Goal: Information Seeking & Learning: Learn about a topic

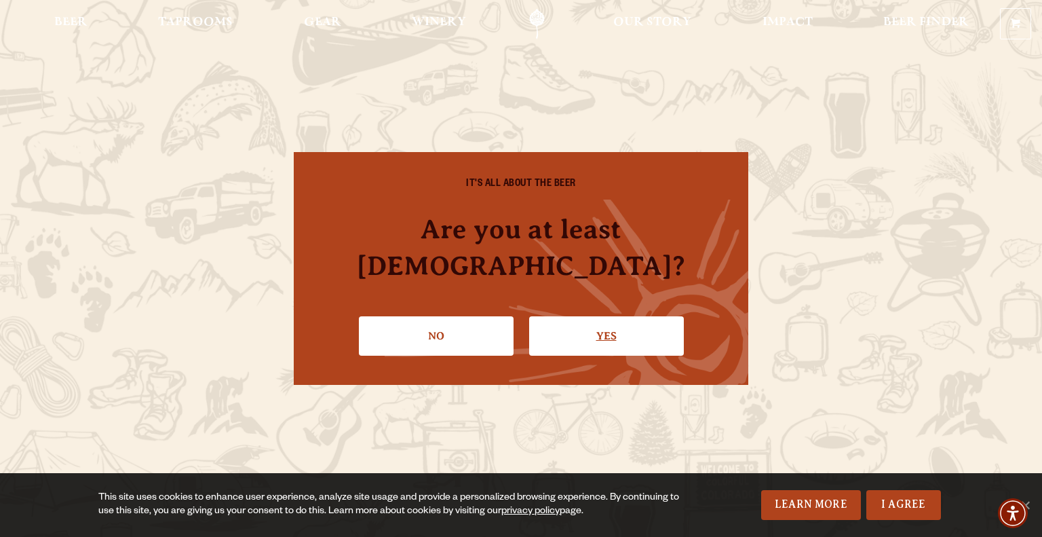
click at [583, 330] on link "Yes" at bounding box center [606, 335] width 155 height 39
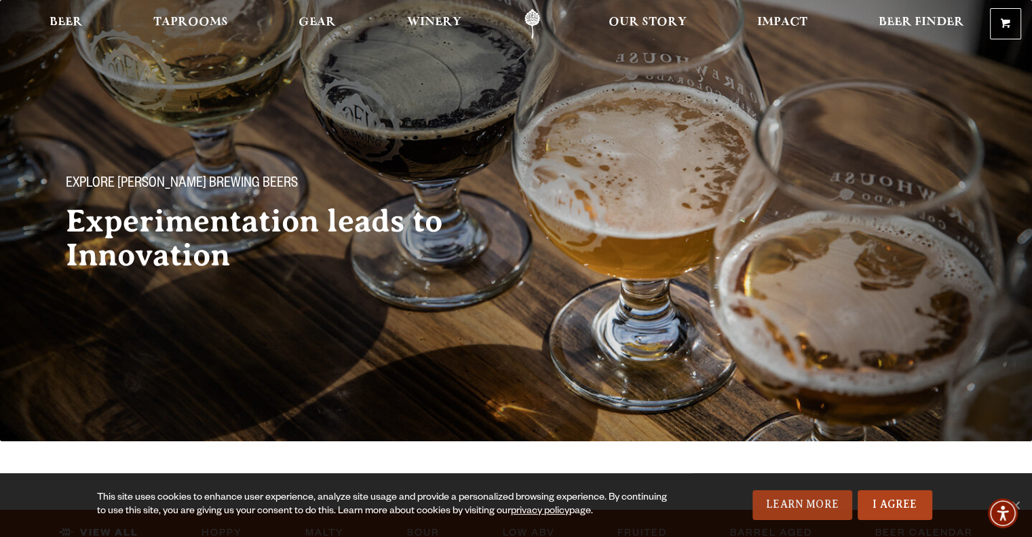
click at [833, 502] on link "Learn More" at bounding box center [802, 505] width 100 height 30
click at [914, 22] on span "Beer Finder" at bounding box center [920, 22] width 85 height 11
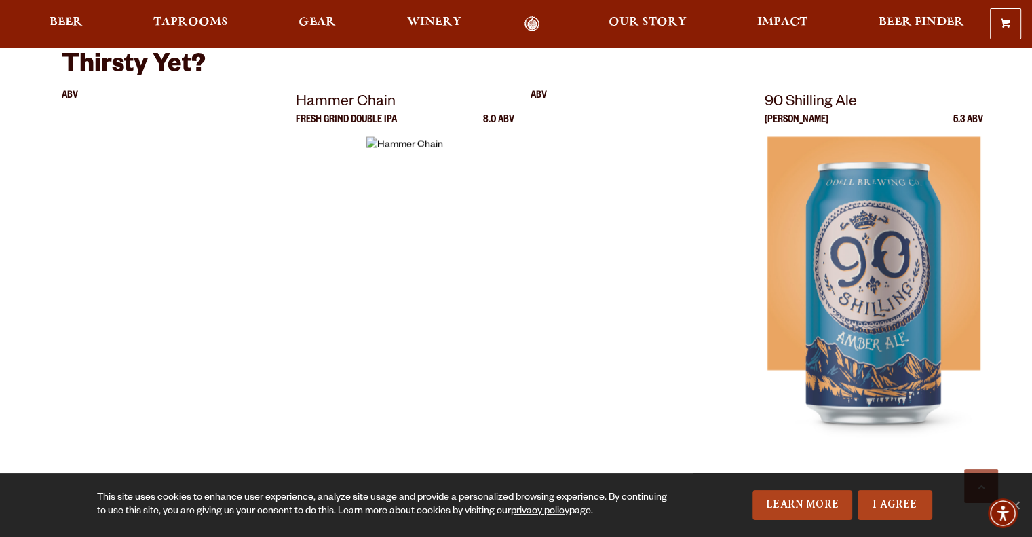
scroll to position [2578, 0]
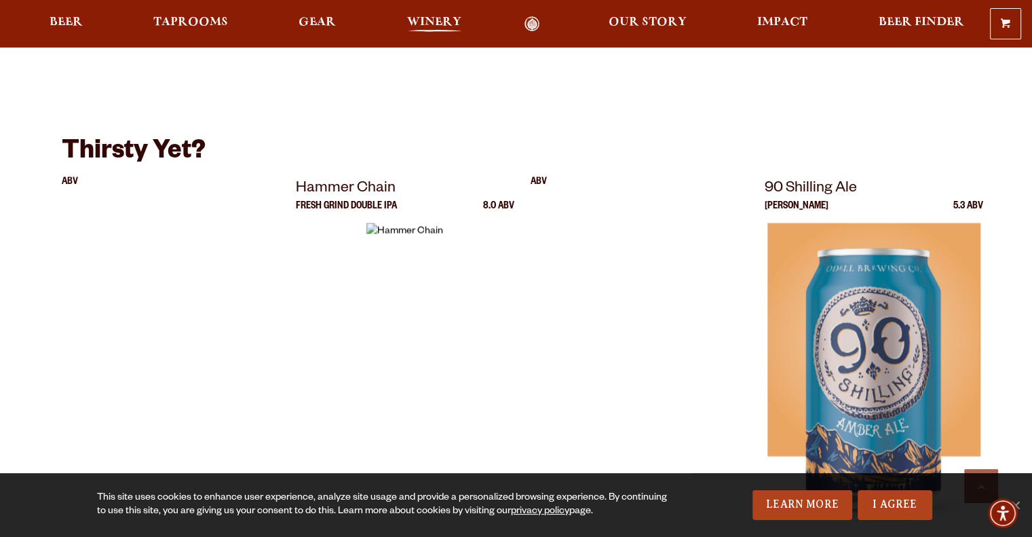
click at [468, 26] on link "Winery" at bounding box center [434, 24] width 72 height 16
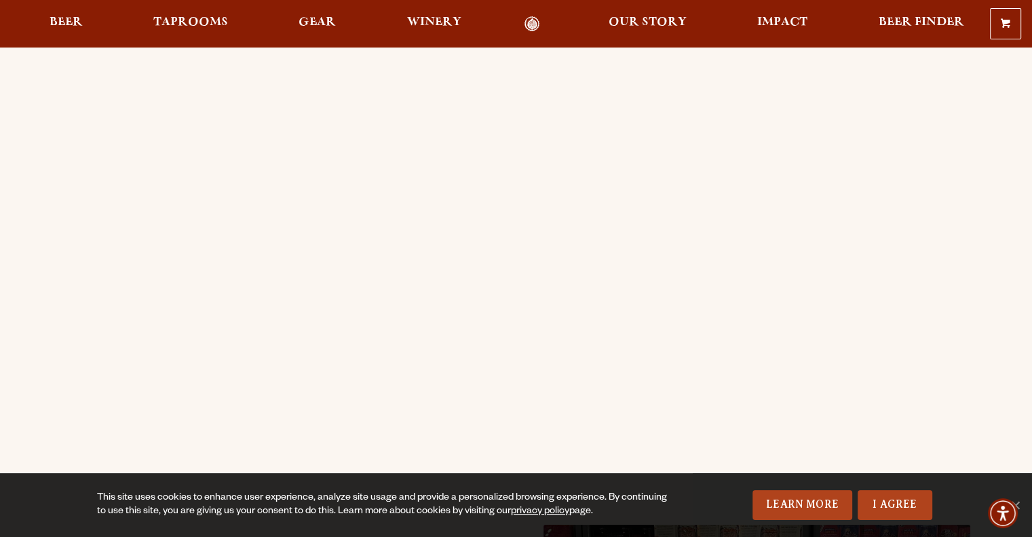
scroll to position [136, 0]
click at [62, 18] on span "Beer" at bounding box center [66, 22] width 33 height 11
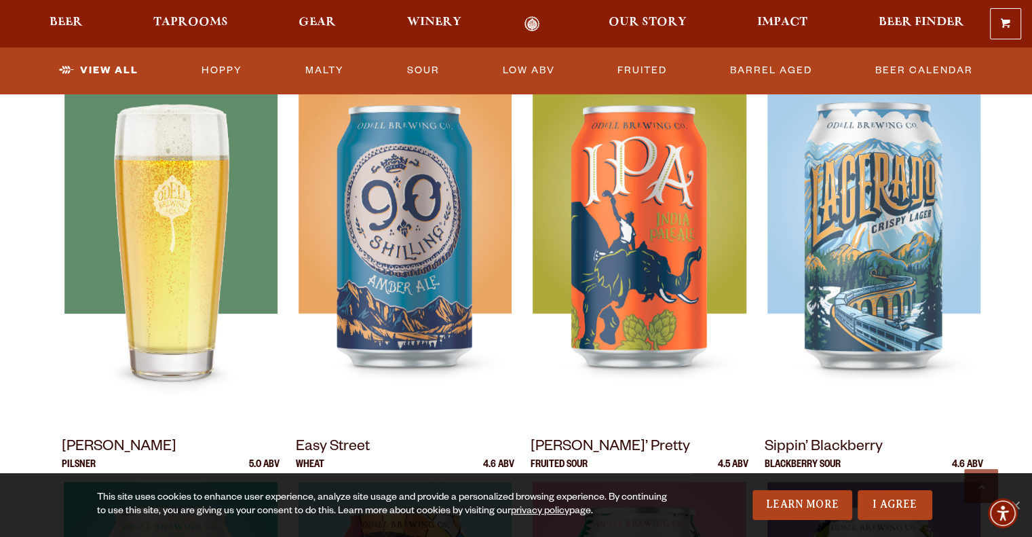
scroll to position [678, 0]
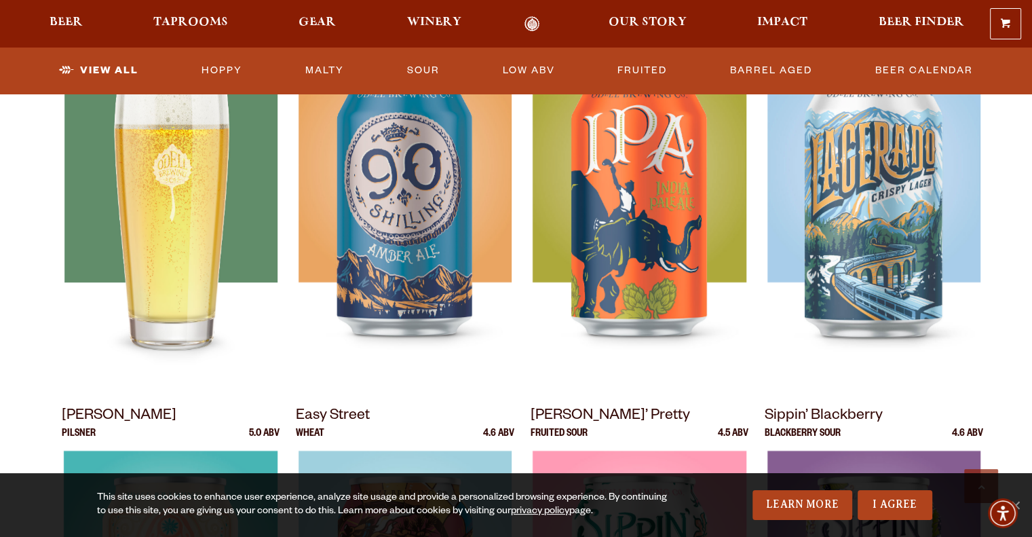
click at [190, 292] on img at bounding box center [170, 218] width 213 height 339
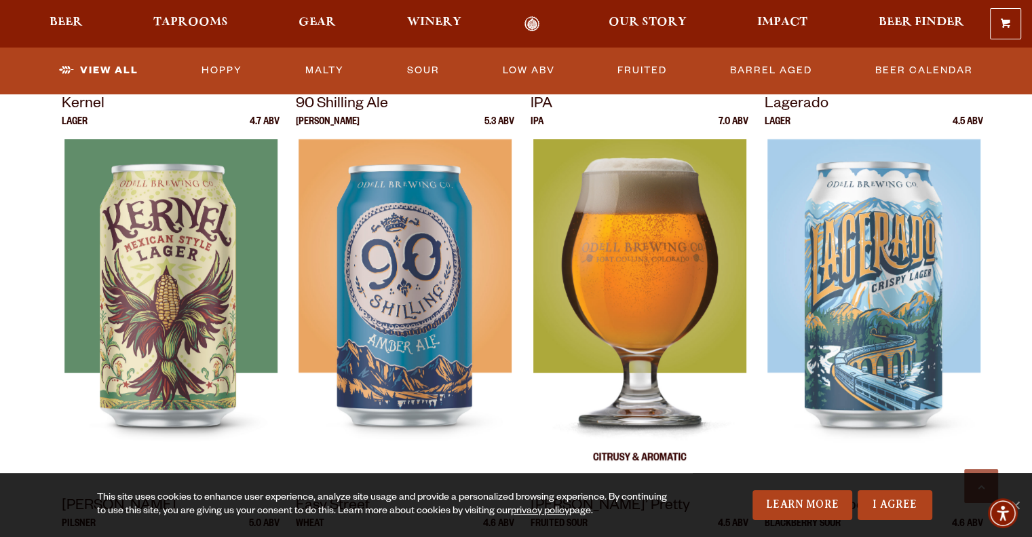
scroll to position [610, 0]
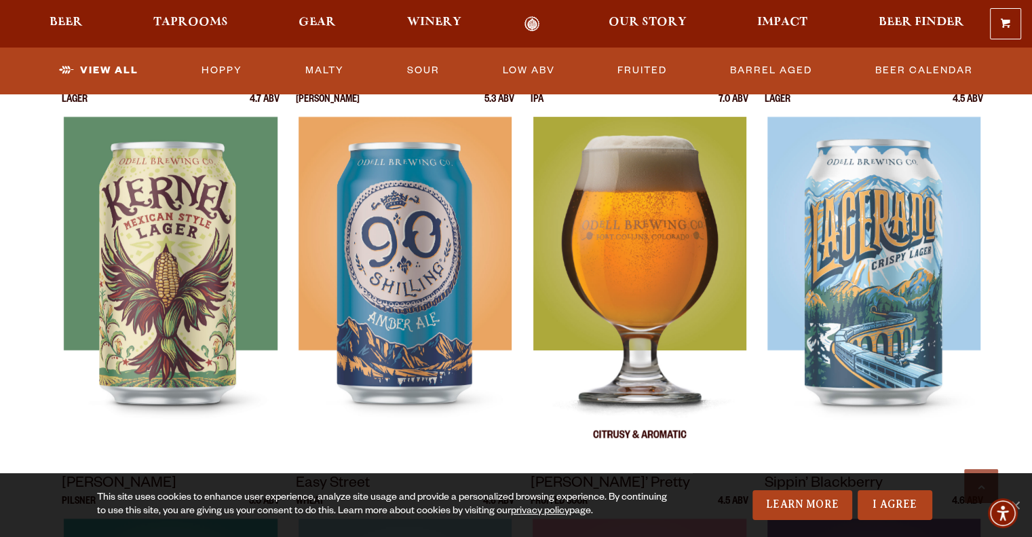
click at [640, 284] on img at bounding box center [638, 286] width 213 height 339
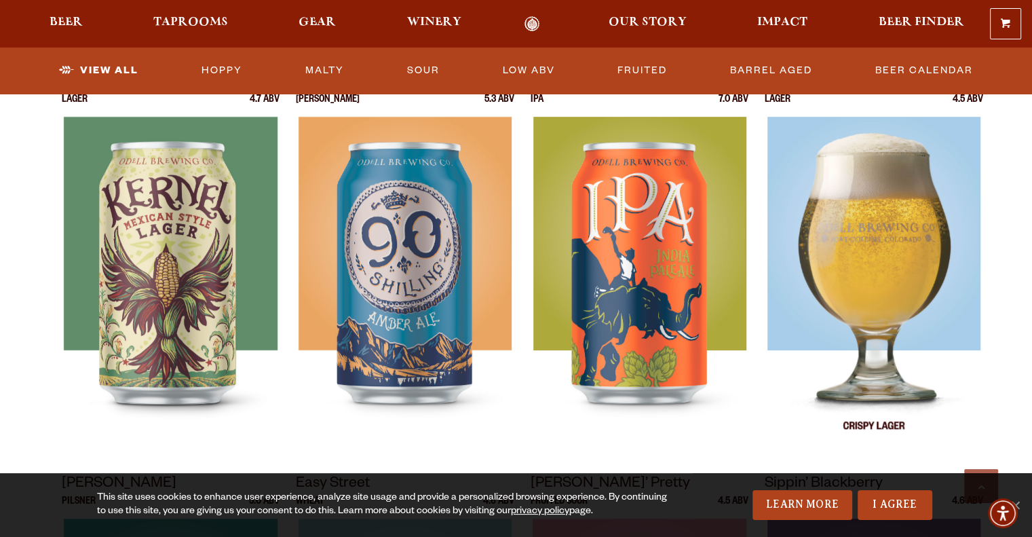
scroll to position [543, 0]
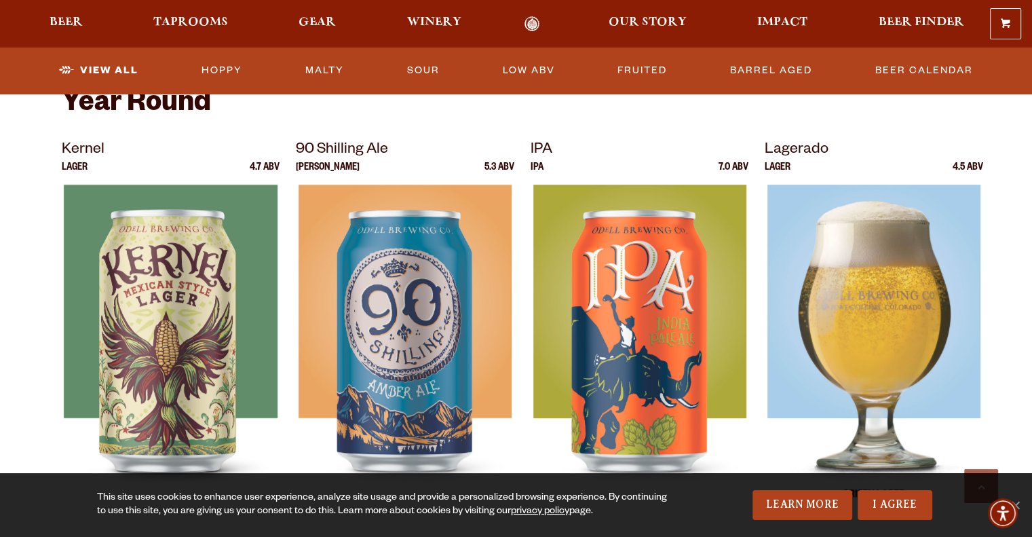
click at [944, 305] on img at bounding box center [873, 353] width 213 height 339
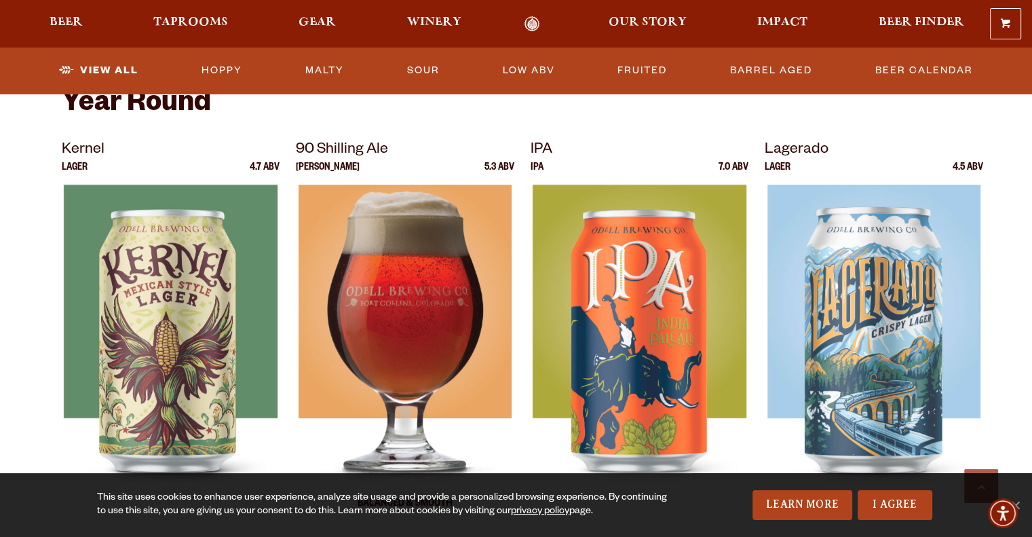
click at [437, 384] on img at bounding box center [404, 353] width 213 height 339
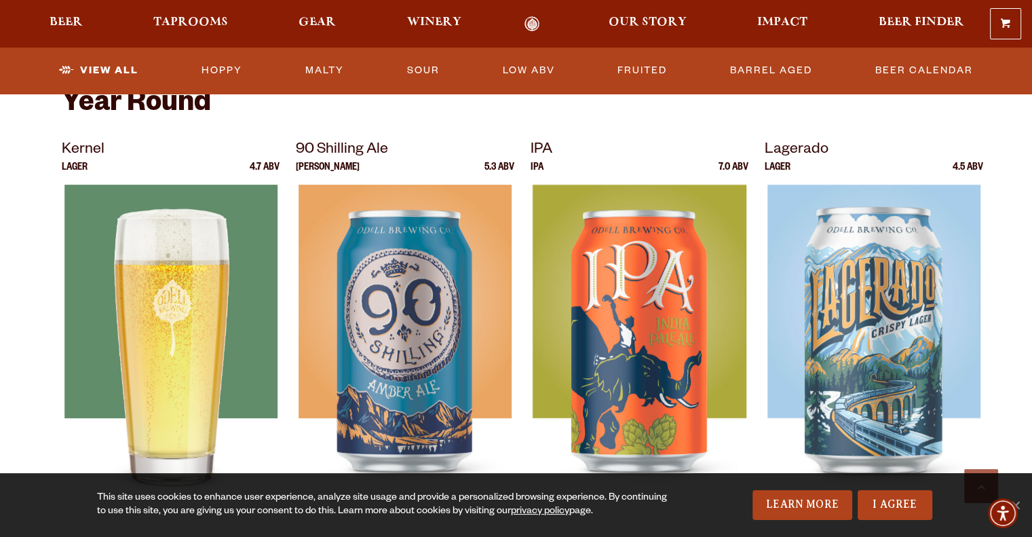
click at [203, 261] on div at bounding box center [171, 353] width 218 height 339
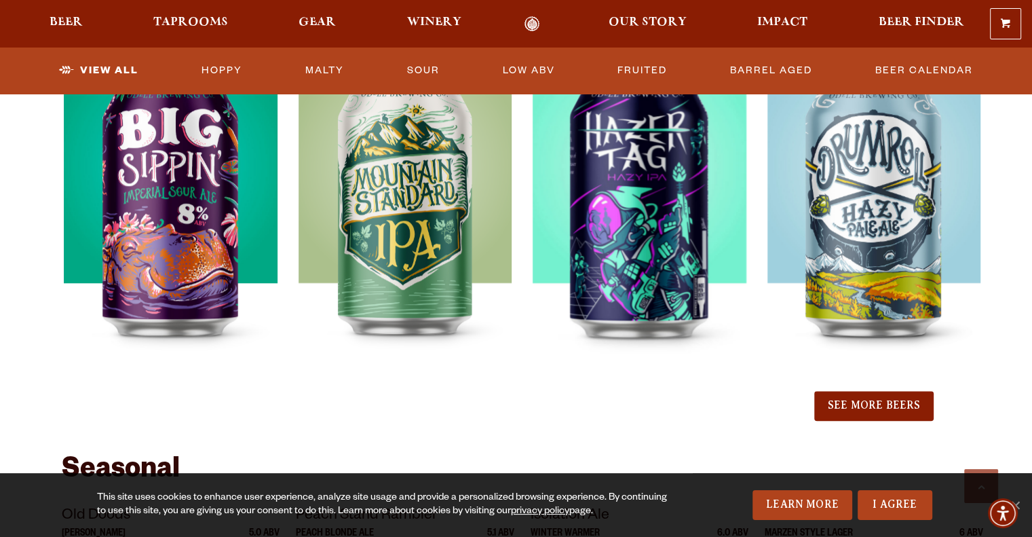
scroll to position [1560, 0]
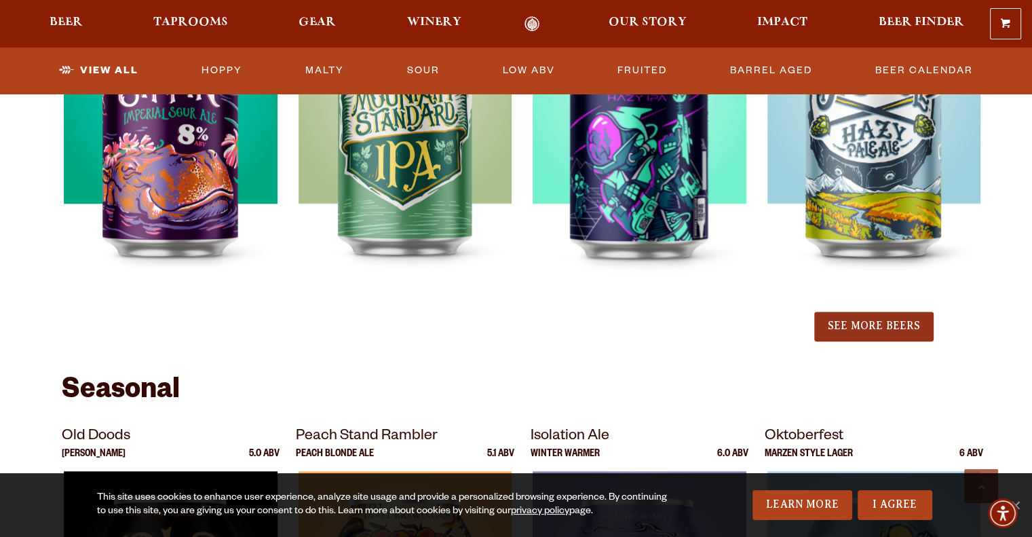
click at [855, 336] on button "See More Beers" at bounding box center [873, 326] width 119 height 30
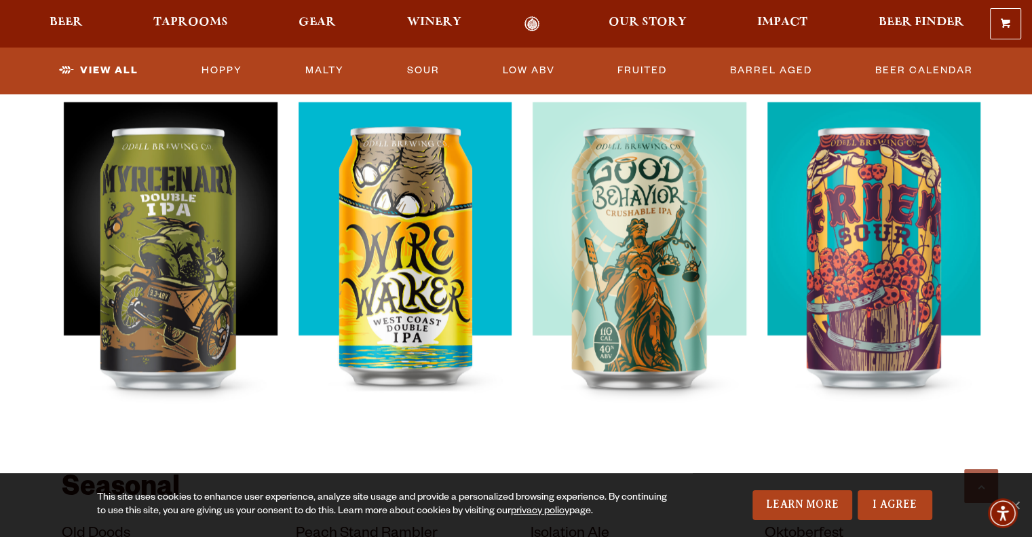
scroll to position [1831, 0]
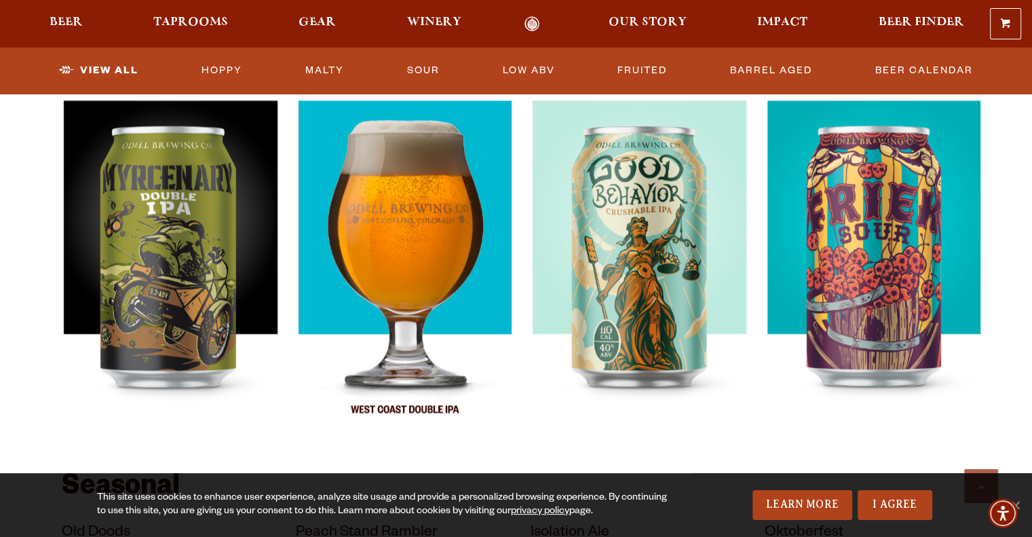
click at [429, 196] on img at bounding box center [404, 269] width 213 height 339
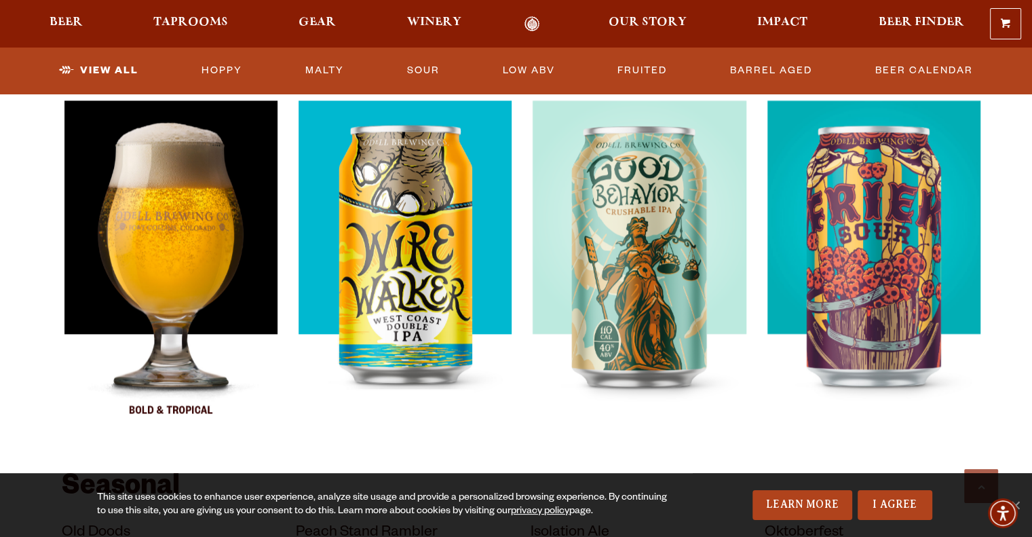
click at [165, 279] on img at bounding box center [170, 269] width 213 height 339
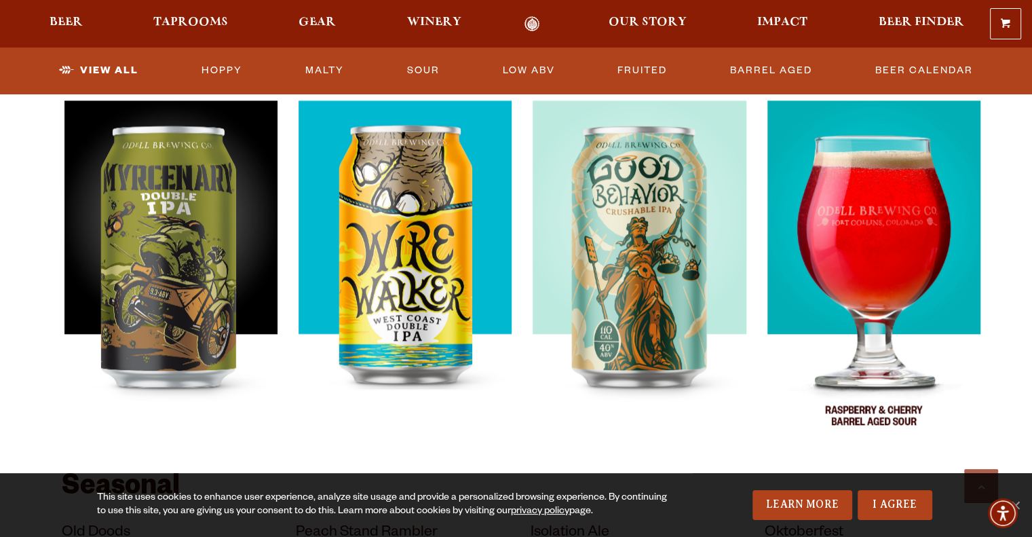
click at [884, 298] on img at bounding box center [873, 269] width 213 height 339
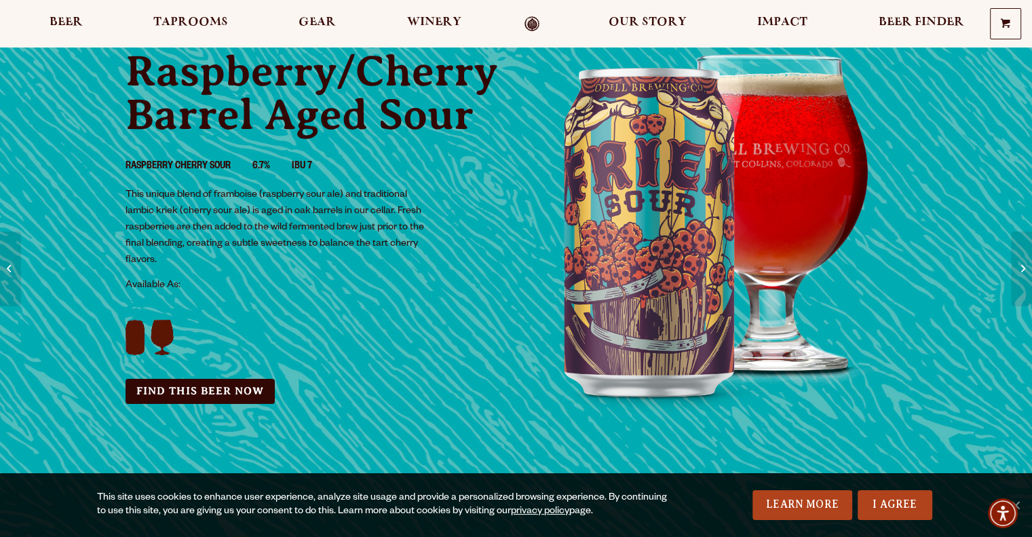
scroll to position [136, 0]
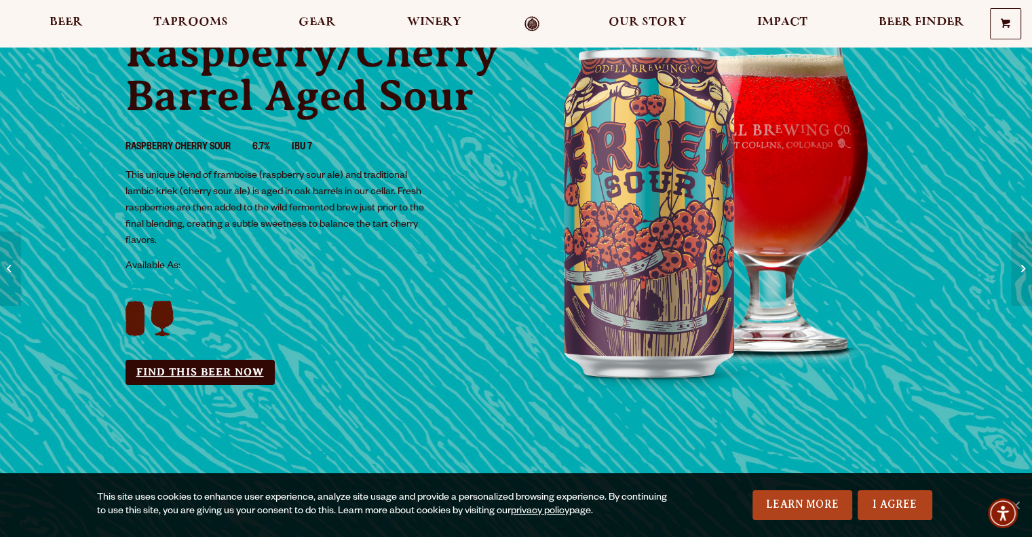
click at [222, 368] on link "Find this Beer Now" at bounding box center [199, 371] width 149 height 25
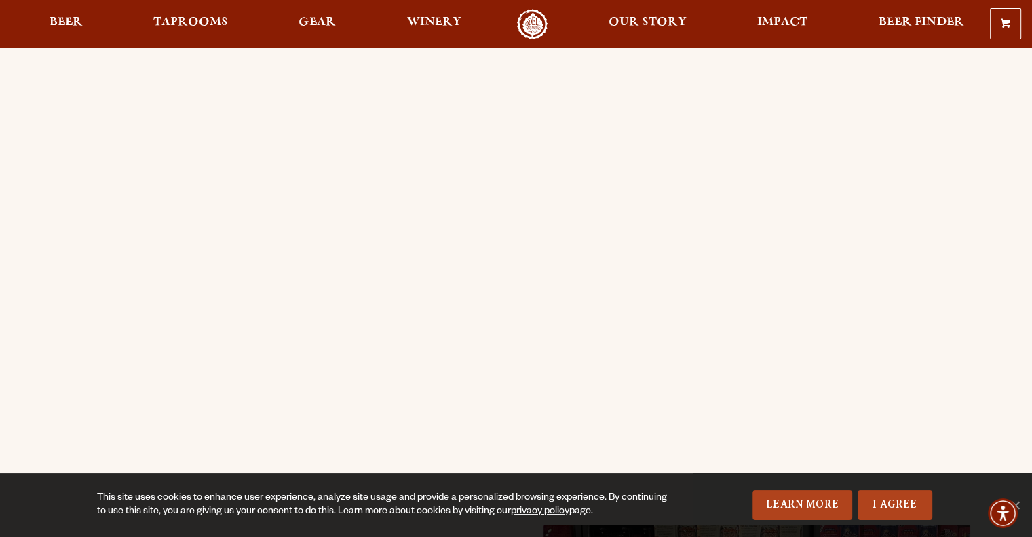
scroll to position [136, 0]
click at [65, 25] on span "Beer" at bounding box center [66, 22] width 33 height 11
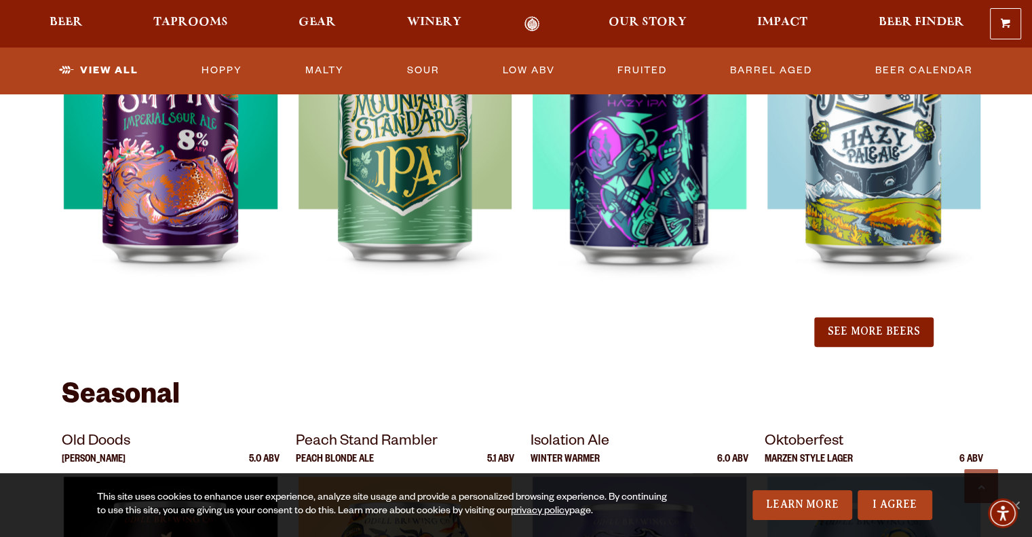
scroll to position [1560, 0]
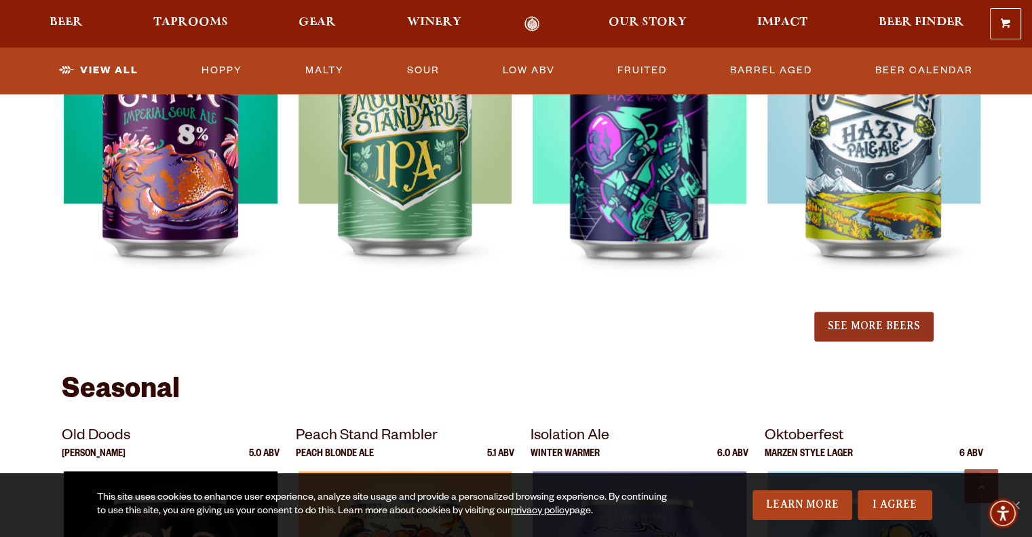
click at [917, 326] on button "See More Beers" at bounding box center [873, 326] width 119 height 30
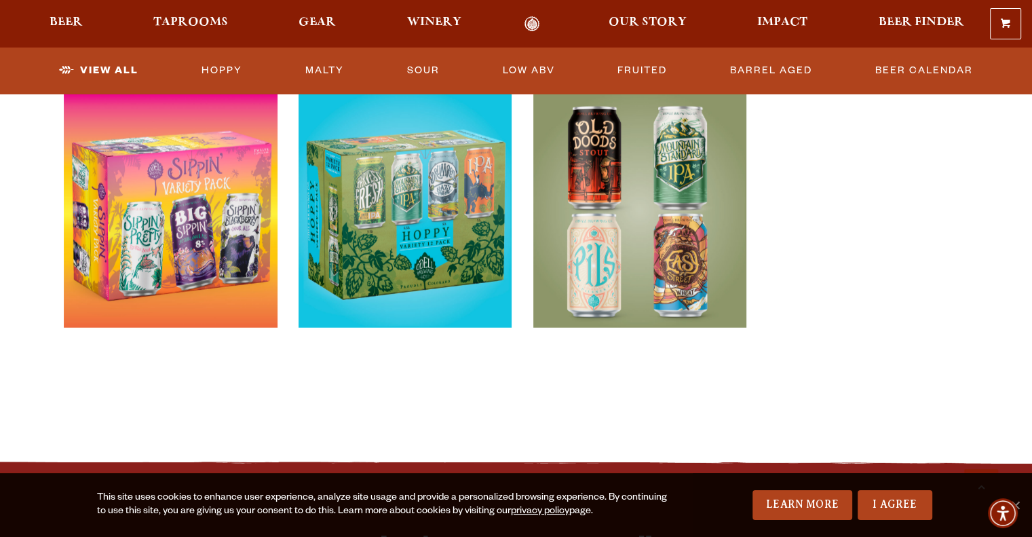
scroll to position [3188, 0]
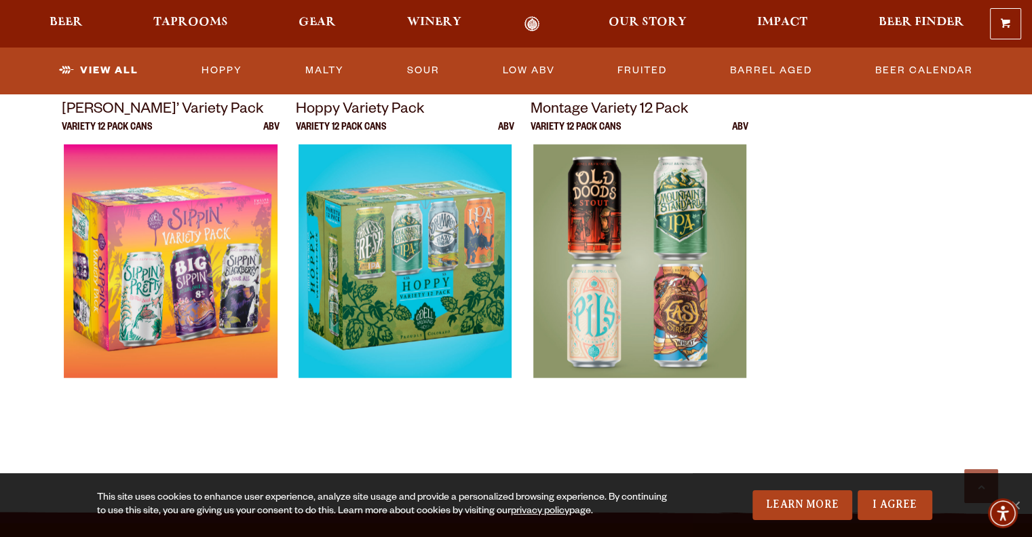
click at [721, 268] on img at bounding box center [638, 313] width 213 height 339
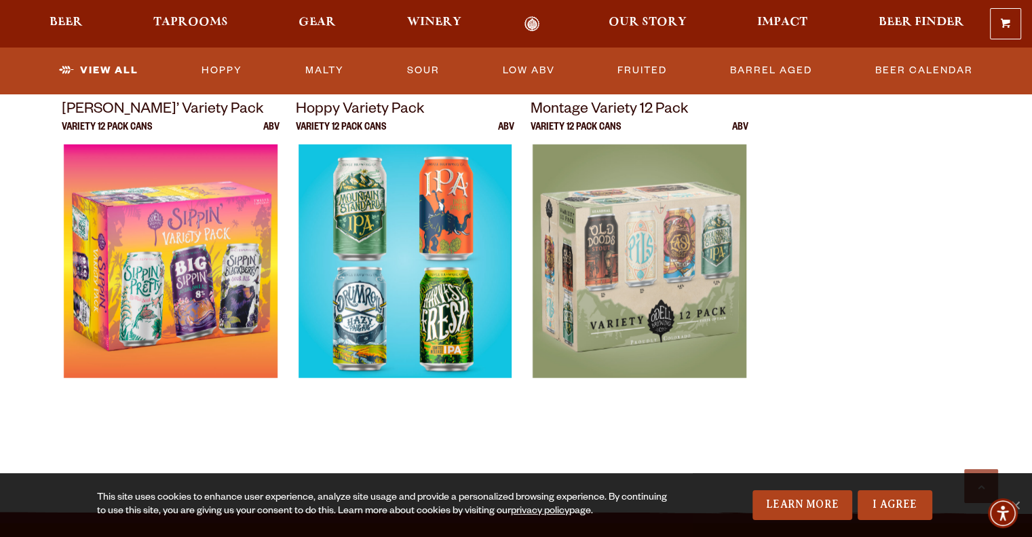
click at [333, 283] on div at bounding box center [405, 313] width 218 height 339
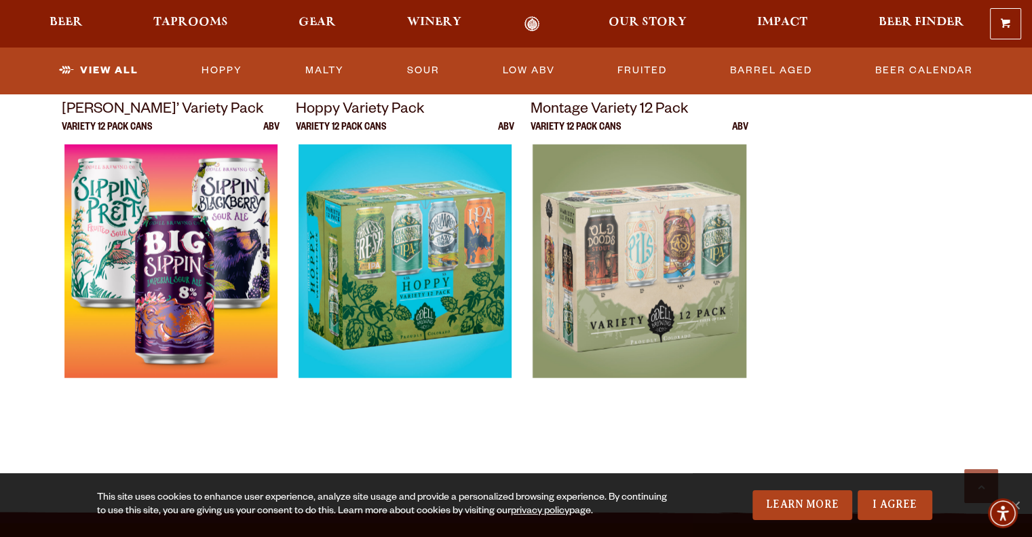
click at [69, 201] on div at bounding box center [171, 313] width 218 height 339
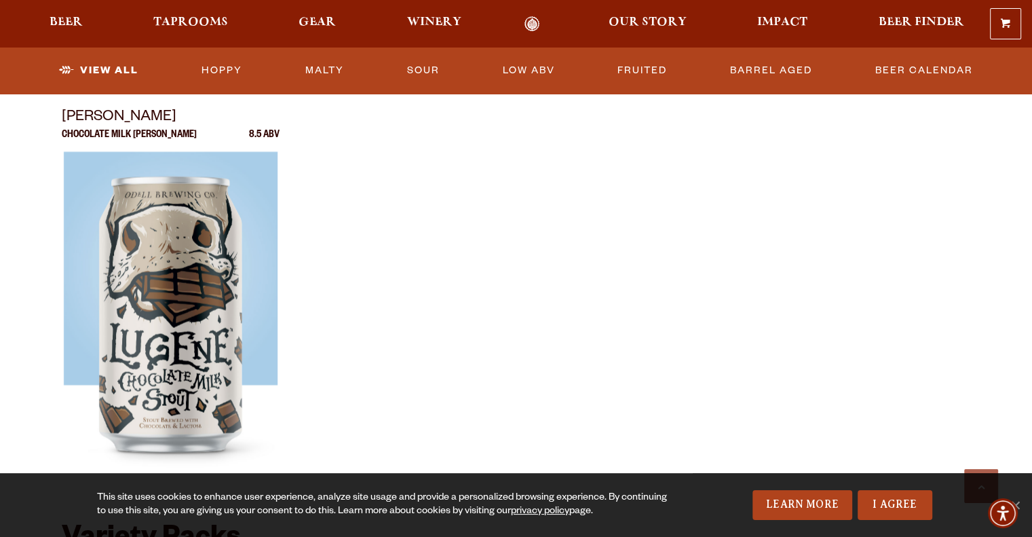
scroll to position [2645, 0]
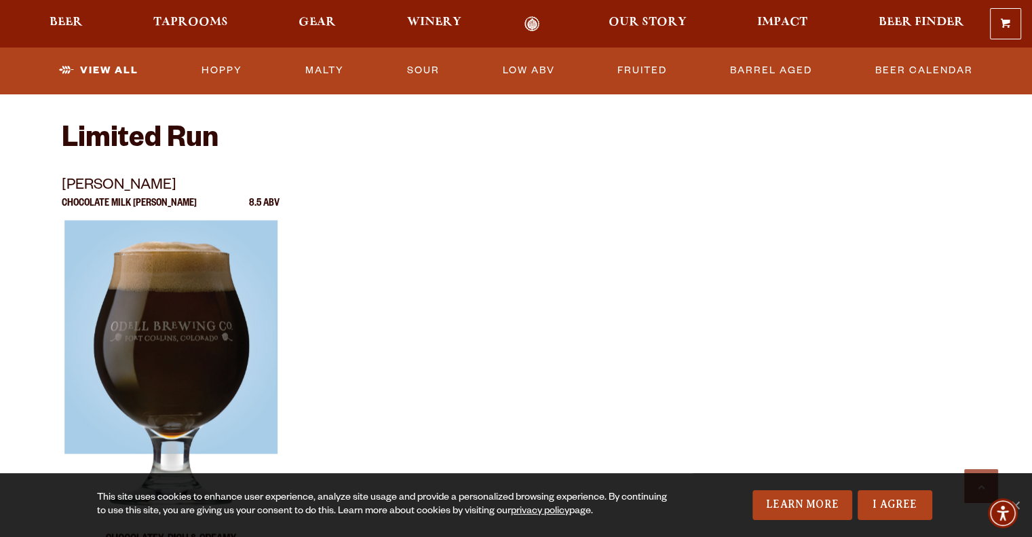
click at [264, 334] on img at bounding box center [170, 389] width 213 height 339
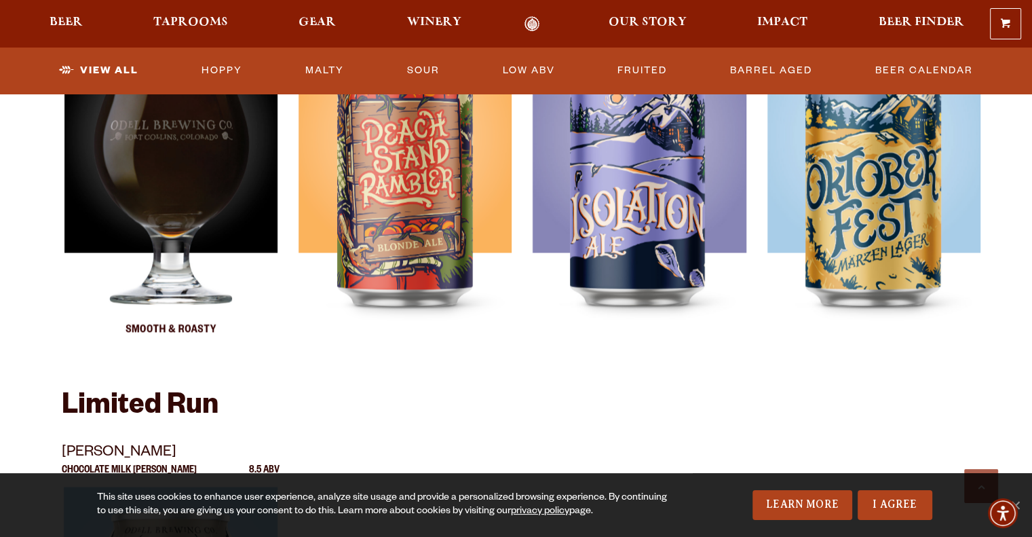
scroll to position [2306, 0]
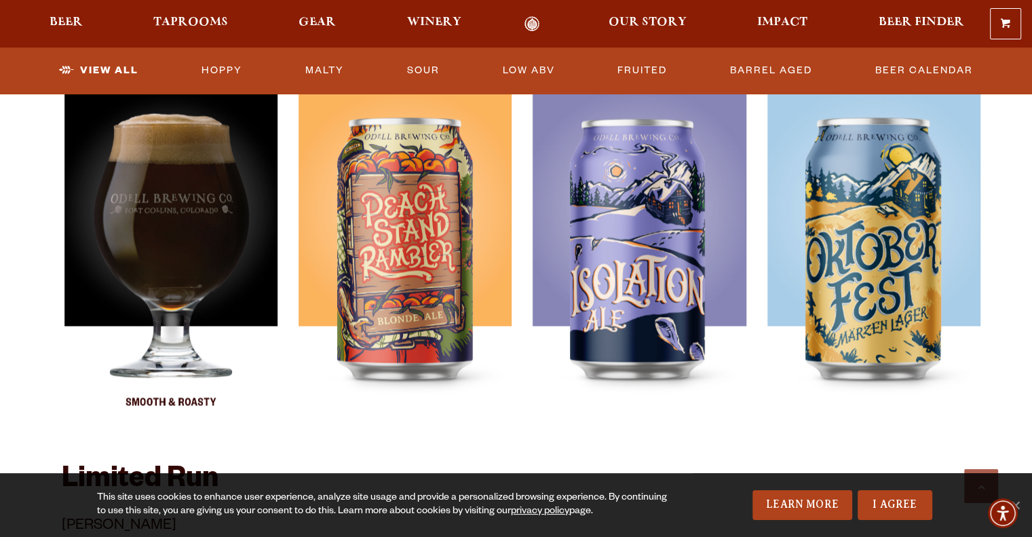
click at [138, 291] on div at bounding box center [171, 261] width 218 height 339
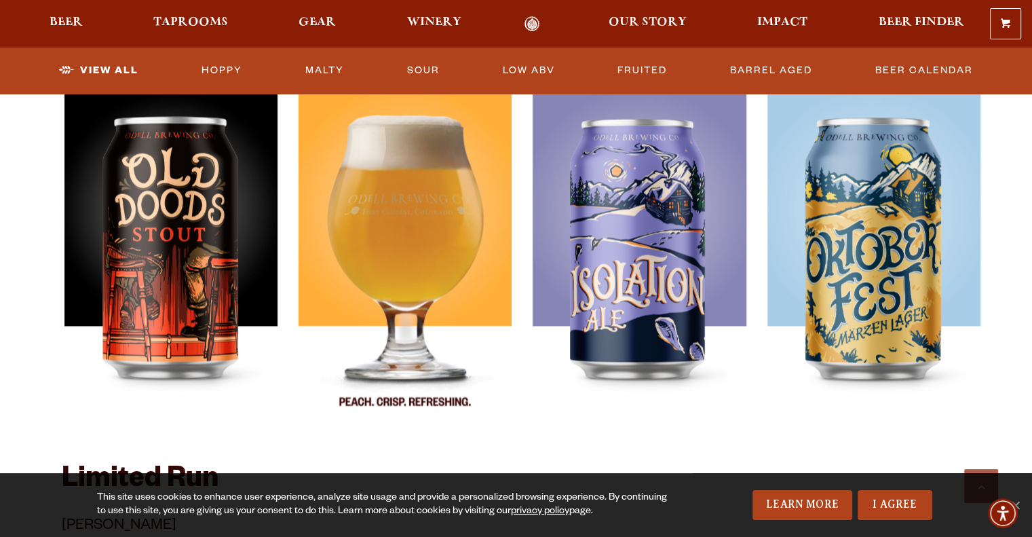
click at [357, 168] on div at bounding box center [405, 261] width 218 height 339
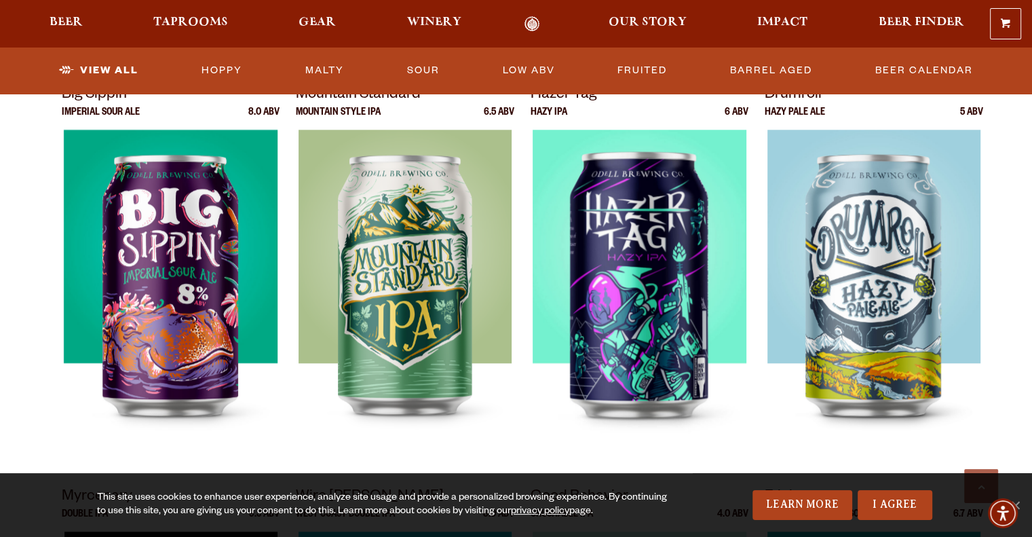
scroll to position [1357, 0]
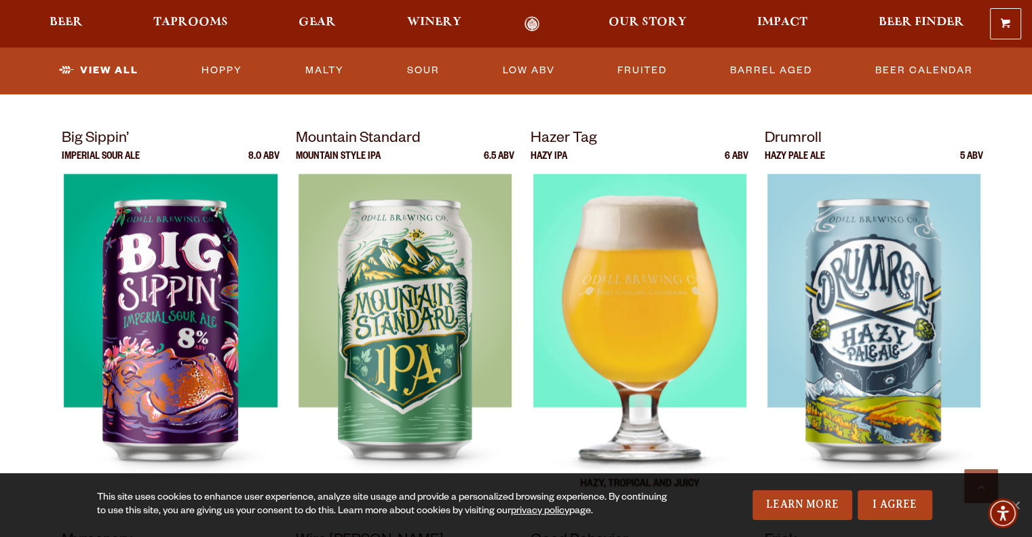
click at [691, 347] on div at bounding box center [639, 343] width 218 height 339
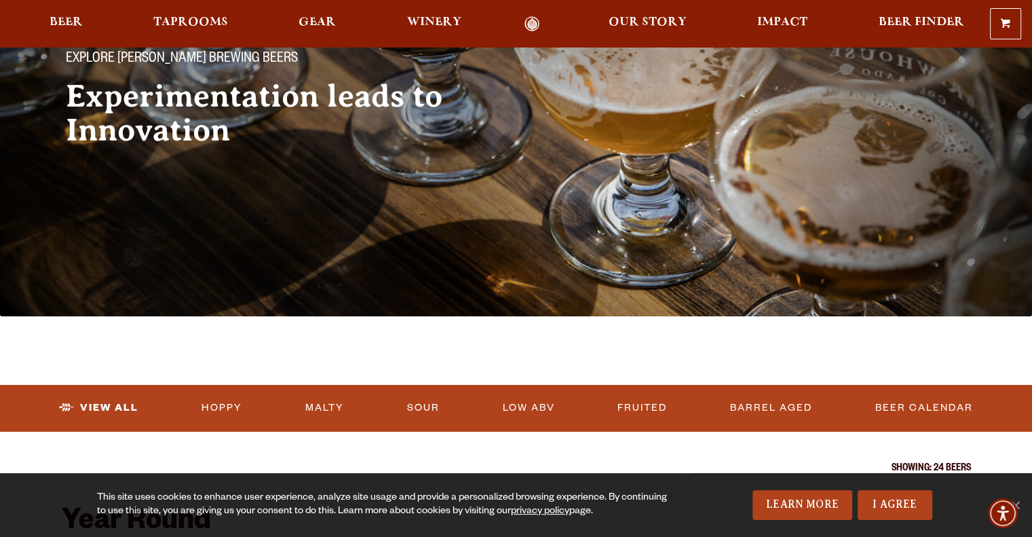
scroll to position [68, 0]
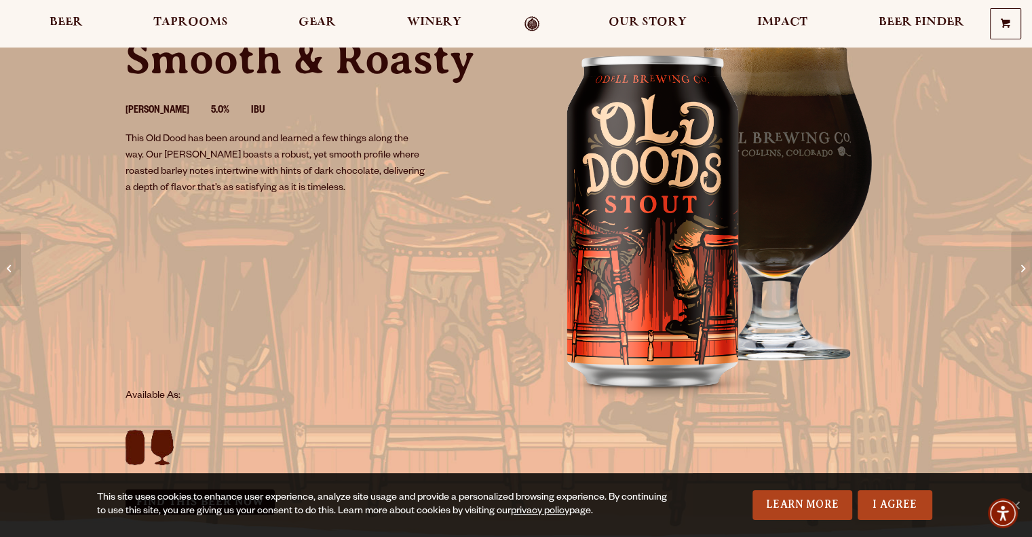
scroll to position [136, 0]
